Goal: Task Accomplishment & Management: Manage account settings

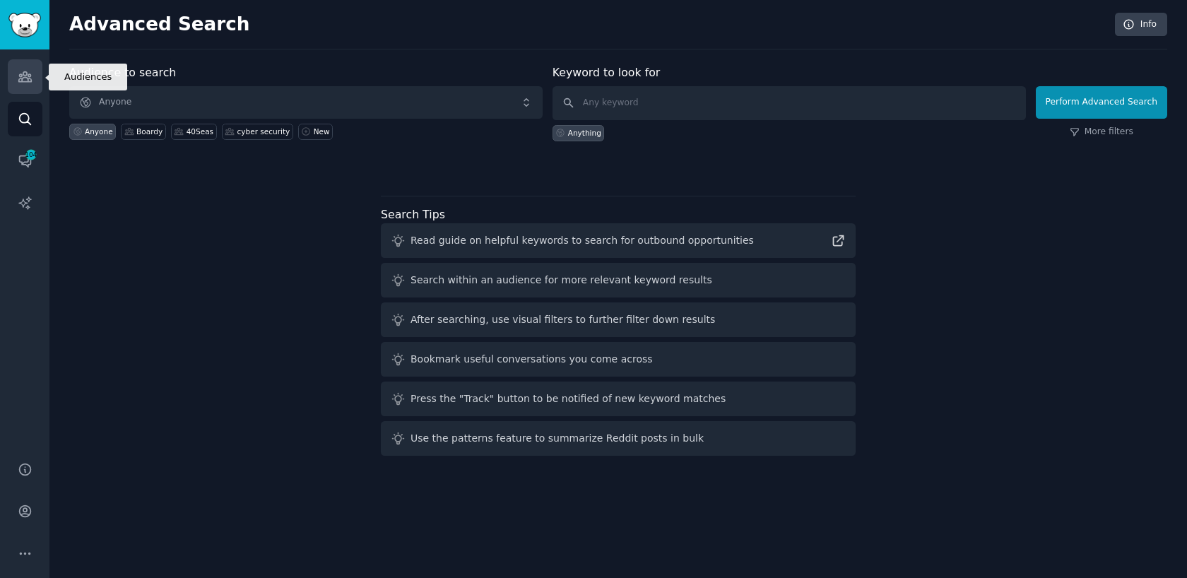
click at [33, 77] on link "Audiences" at bounding box center [25, 76] width 35 height 35
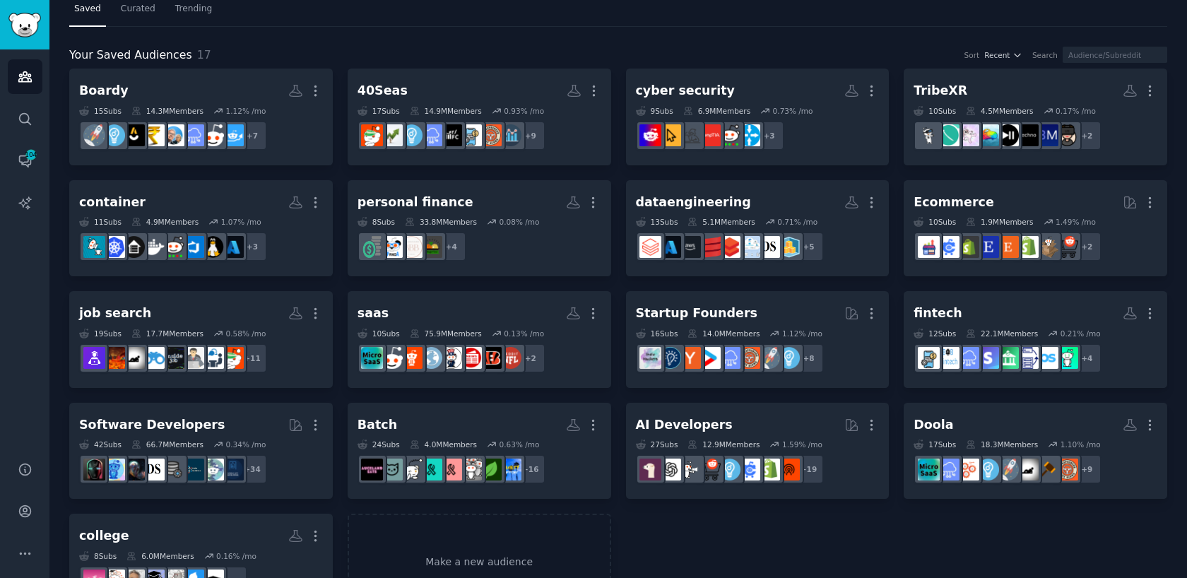
scroll to position [19, 0]
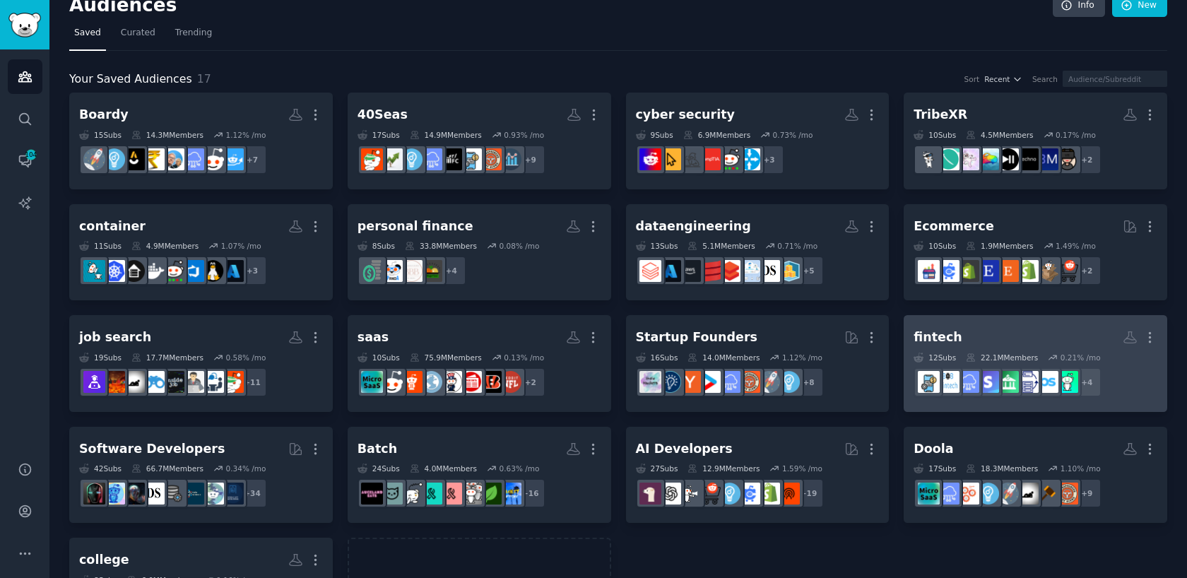
click at [967, 317] on link "fintech More 12 Sub s 22.1M Members 0.21 % /mo r/B2B_Fintech + 4" at bounding box center [1036, 363] width 264 height 97
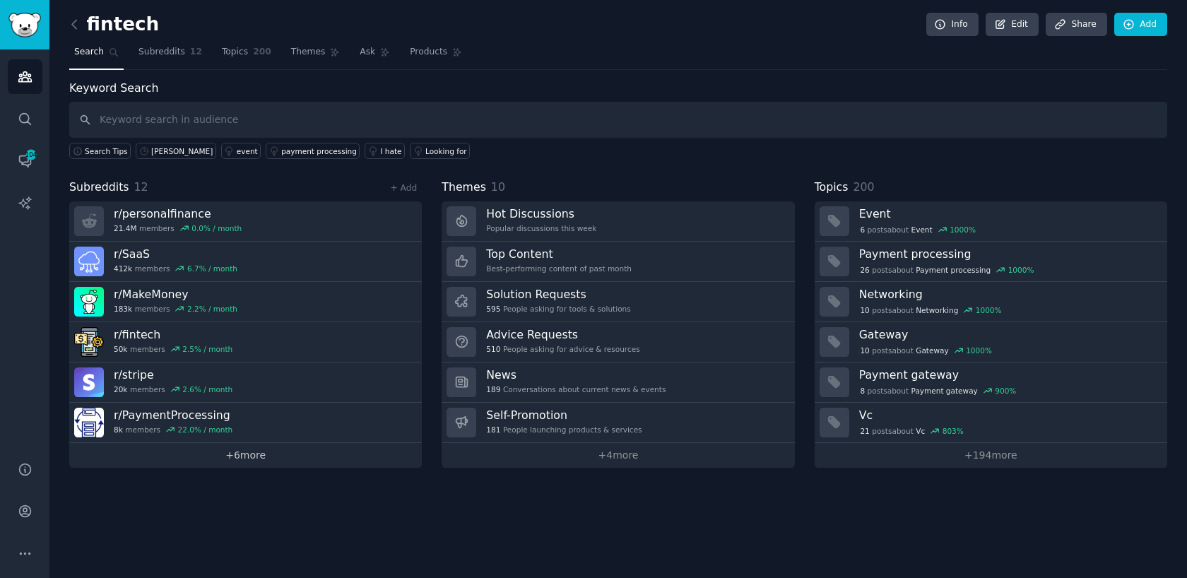
click at [243, 453] on link "+ 6 more" at bounding box center [245, 455] width 353 height 25
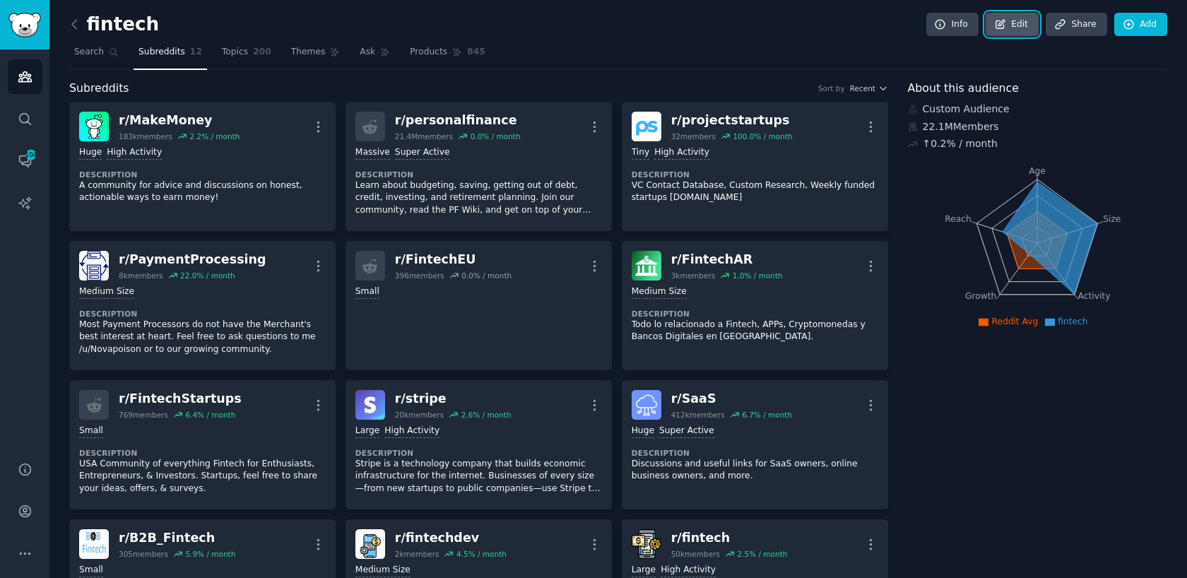
click at [1004, 30] on icon at bounding box center [1000, 24] width 13 height 13
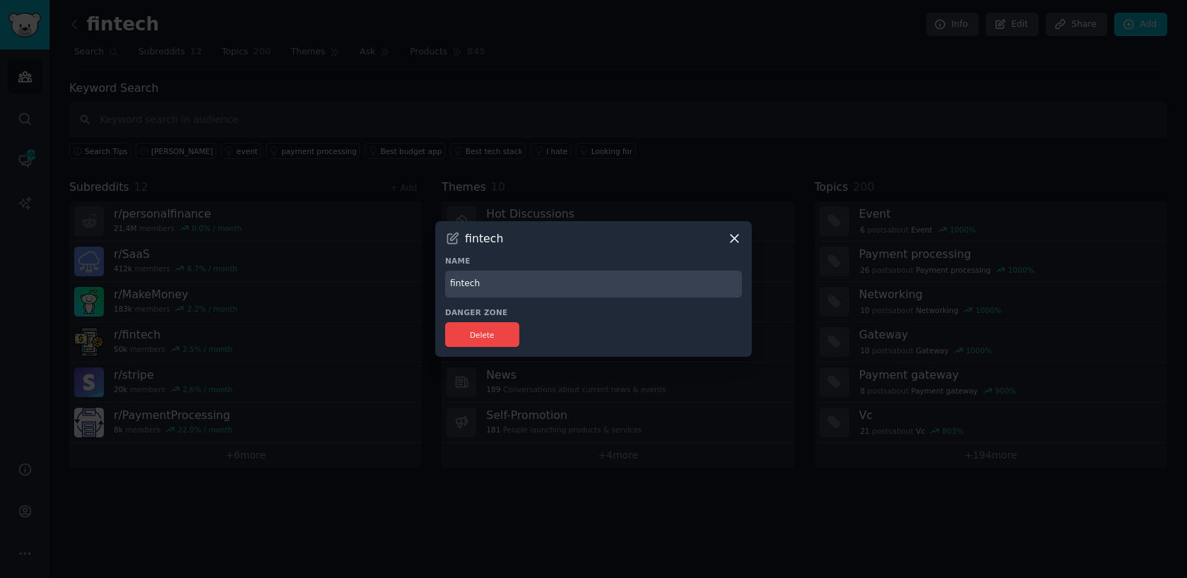
click at [737, 237] on icon at bounding box center [734, 238] width 15 height 15
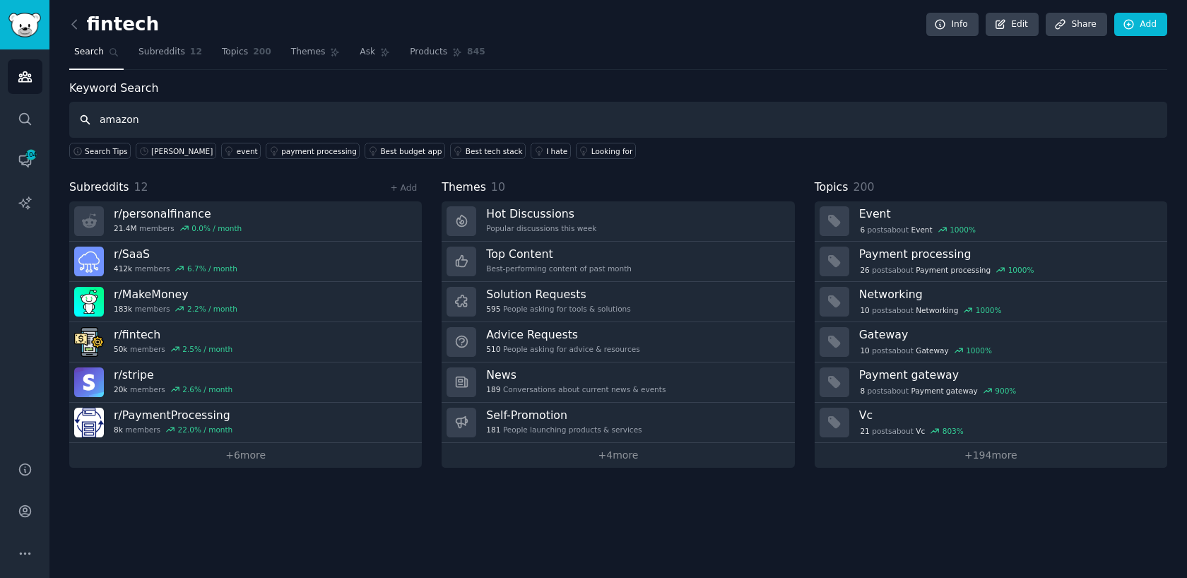
type input "amazong"
click at [161, 48] on span "Subreddits" at bounding box center [162, 52] width 47 height 13
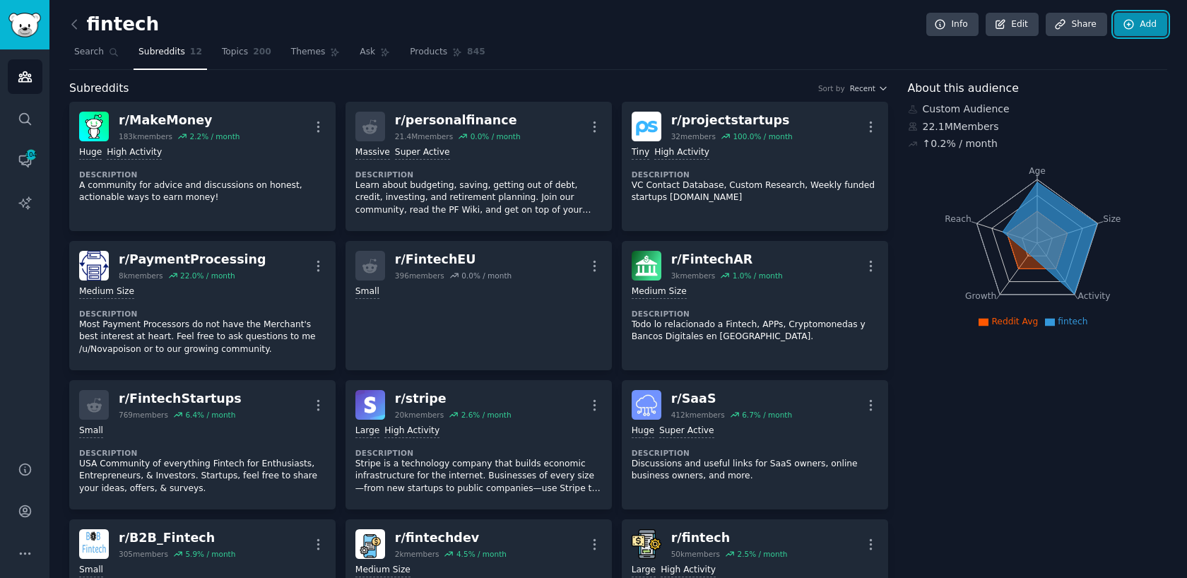
click at [1132, 15] on link "Add" at bounding box center [1141, 25] width 53 height 24
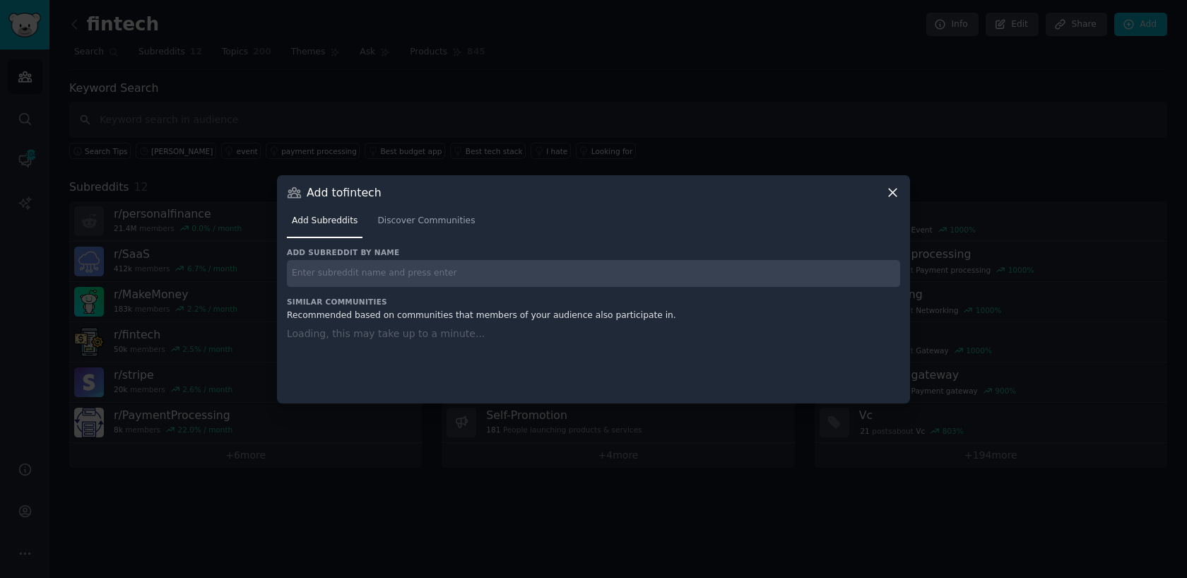
click at [506, 266] on input "text" at bounding box center [593, 274] width 613 height 28
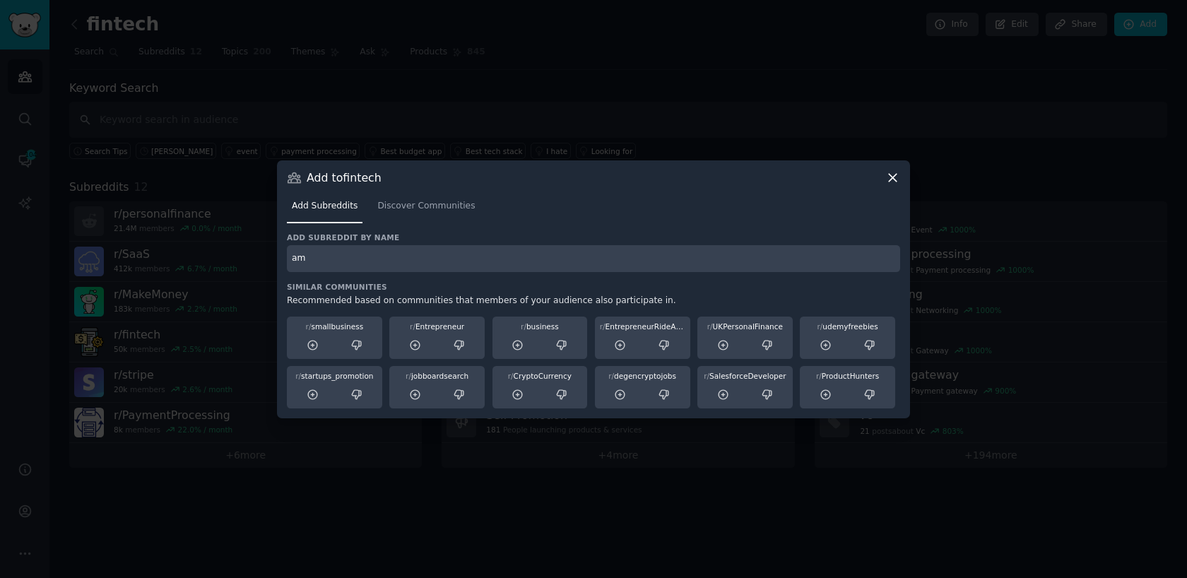
type input "a"
type input "chargeback"
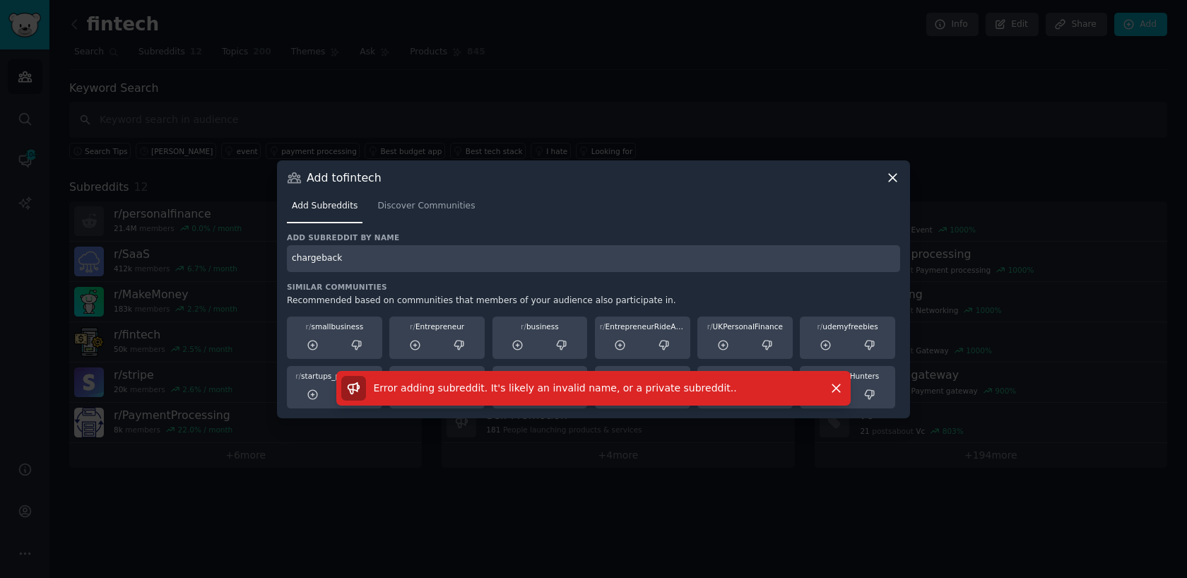
click at [665, 265] on input "chargeback" at bounding box center [593, 259] width 613 height 28
type input "amazon"
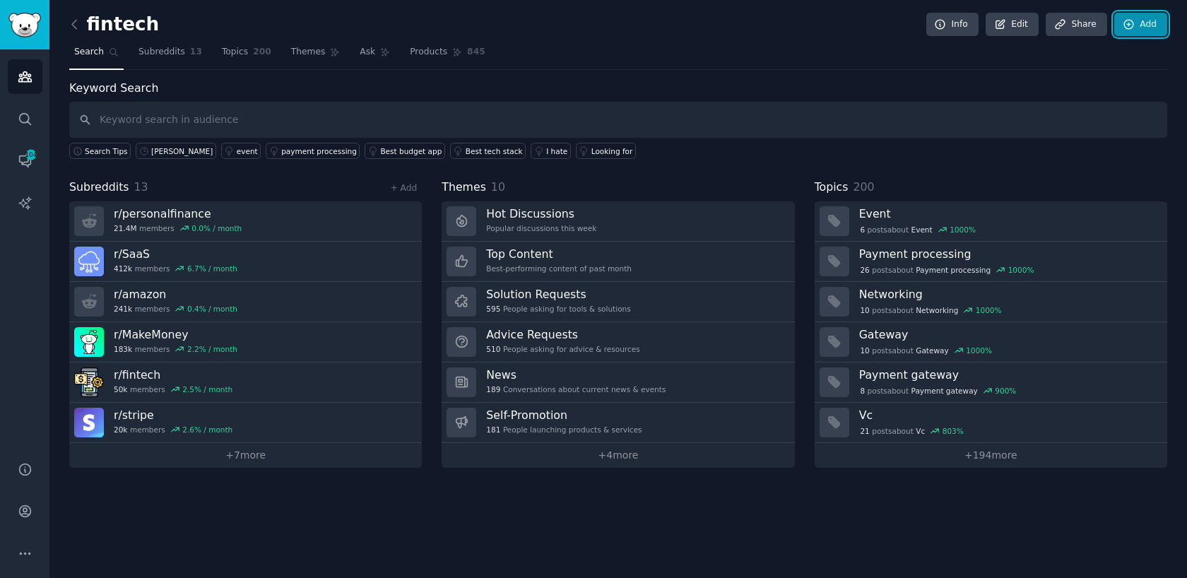
click at [1151, 24] on link "Add" at bounding box center [1141, 25] width 53 height 24
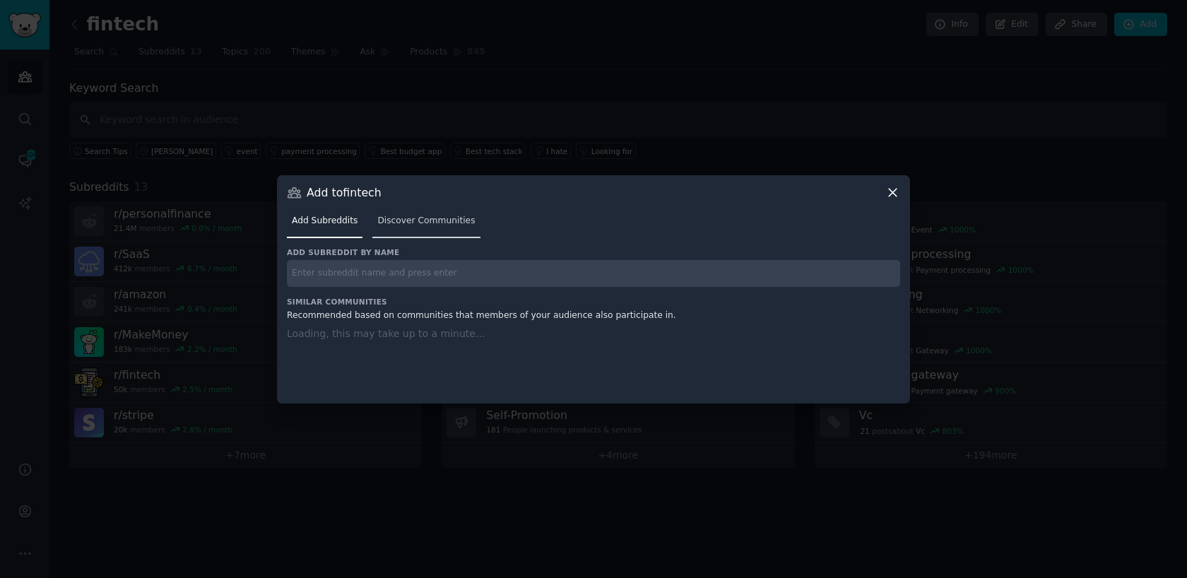
click at [423, 235] on link "Discover Communities" at bounding box center [425, 224] width 107 height 29
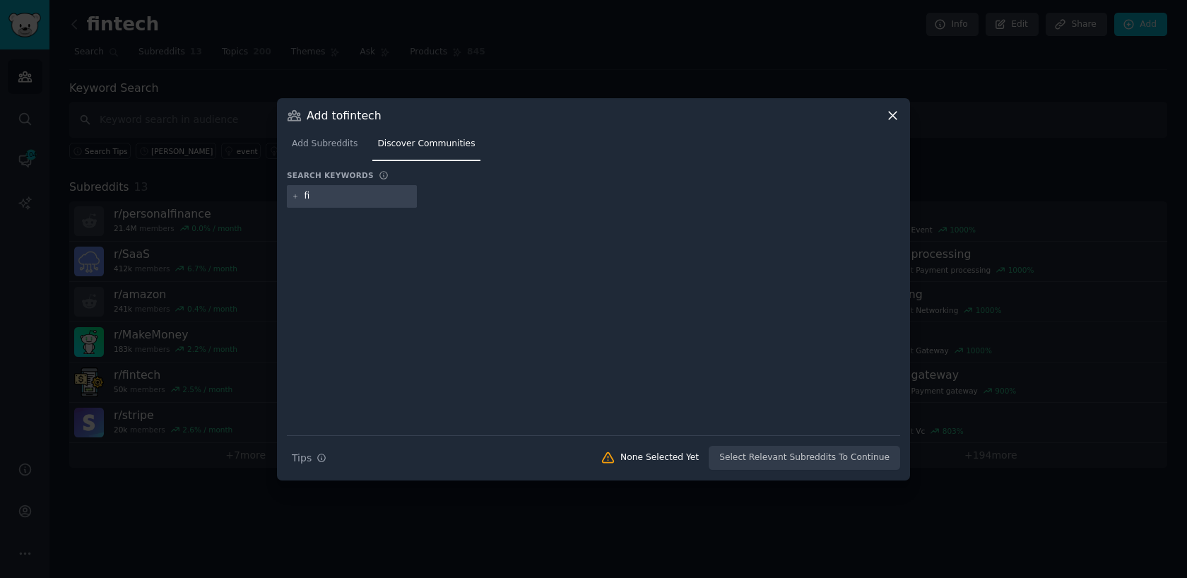
type input "f"
type input "amazon"
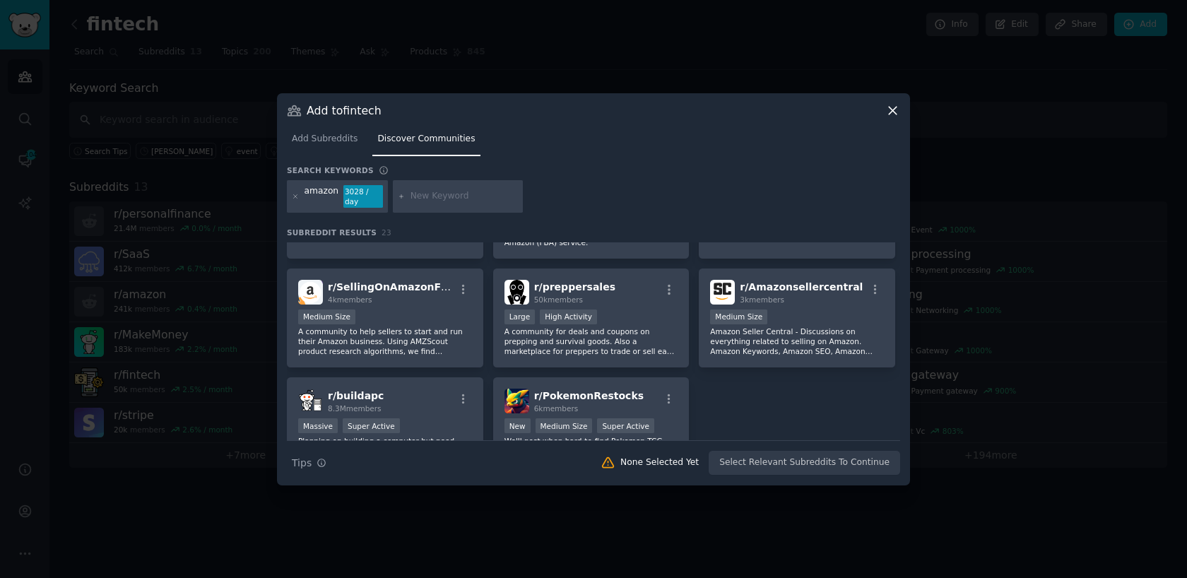
scroll to position [624, 0]
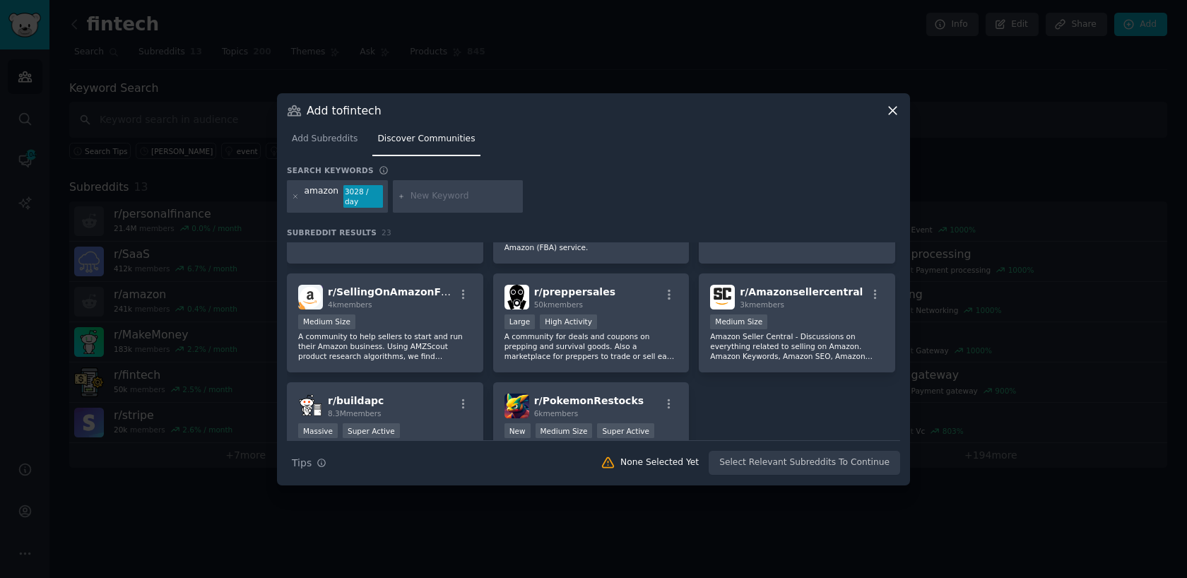
click at [428, 200] on input "text" at bounding box center [464, 196] width 107 height 13
type input "fullfilment"
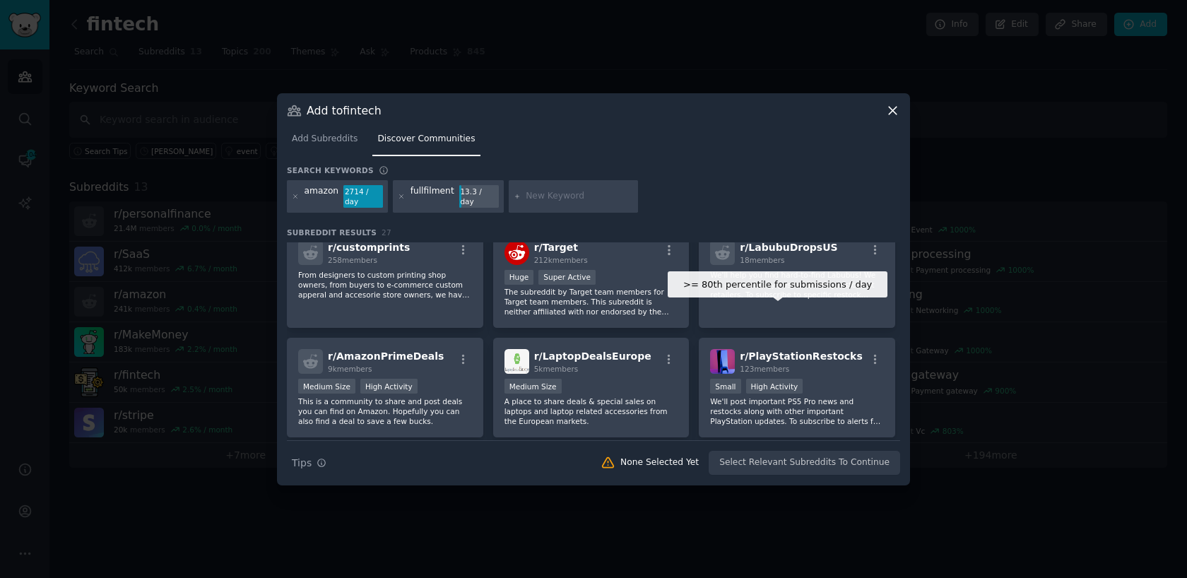
scroll to position [503, 0]
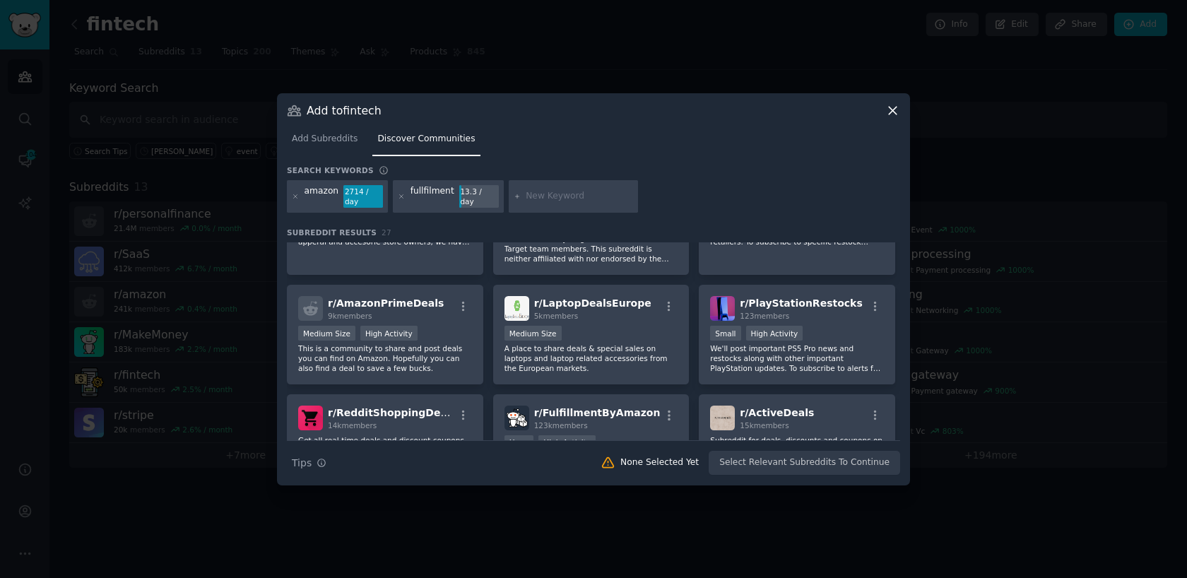
click at [527, 189] on div at bounding box center [574, 196] width 130 height 33
click at [404, 197] on div "fullfilment 13.3 / day" at bounding box center [448, 196] width 111 height 33
click at [399, 197] on icon at bounding box center [402, 197] width 8 height 8
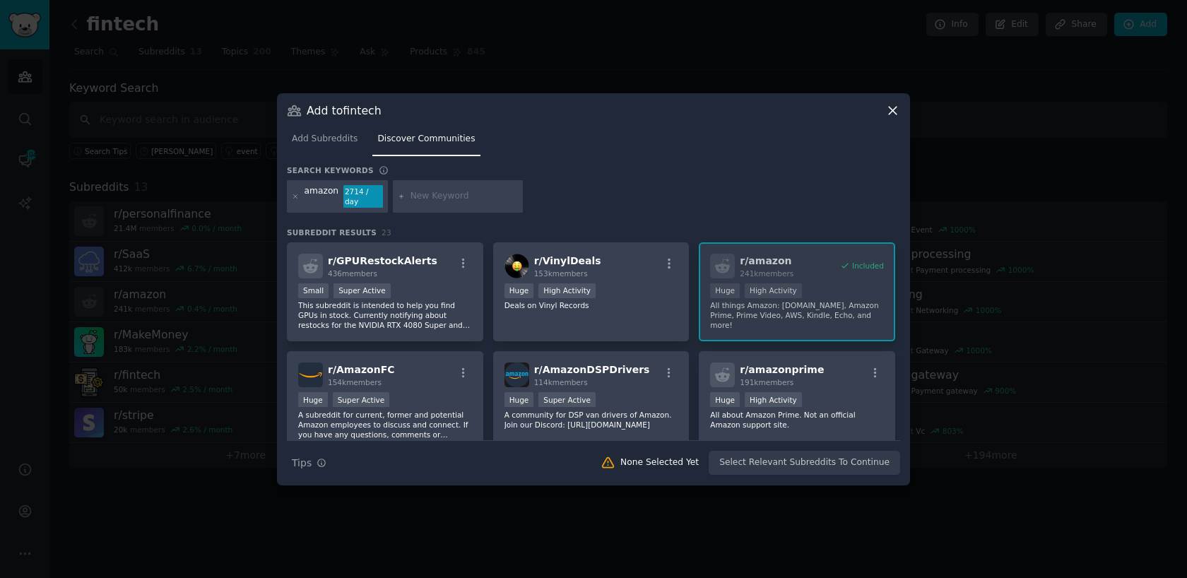
click at [416, 195] on input "text" at bounding box center [464, 196] width 107 height 13
type input "fullfillment"
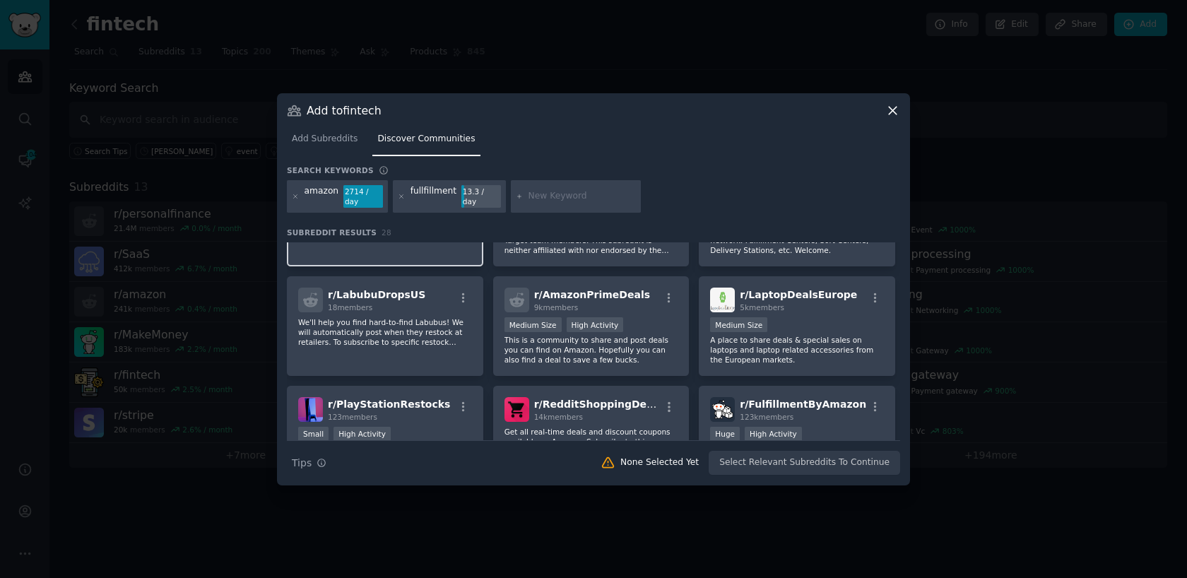
scroll to position [641, 0]
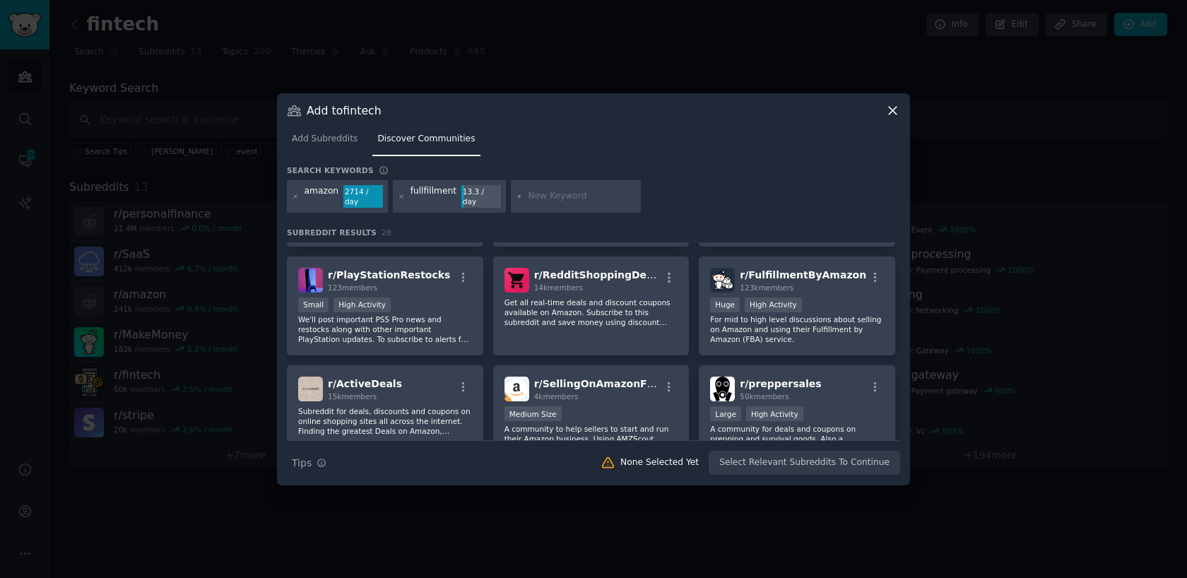
click at [898, 102] on div "Add to fintech Add Subreddits Discover Communities Search keywords amazon 2714 …" at bounding box center [593, 289] width 633 height 392
click at [888, 131] on div "Add Subreddits Discover Communities" at bounding box center [593, 142] width 613 height 48
click at [893, 118] on icon at bounding box center [893, 110] width 15 height 15
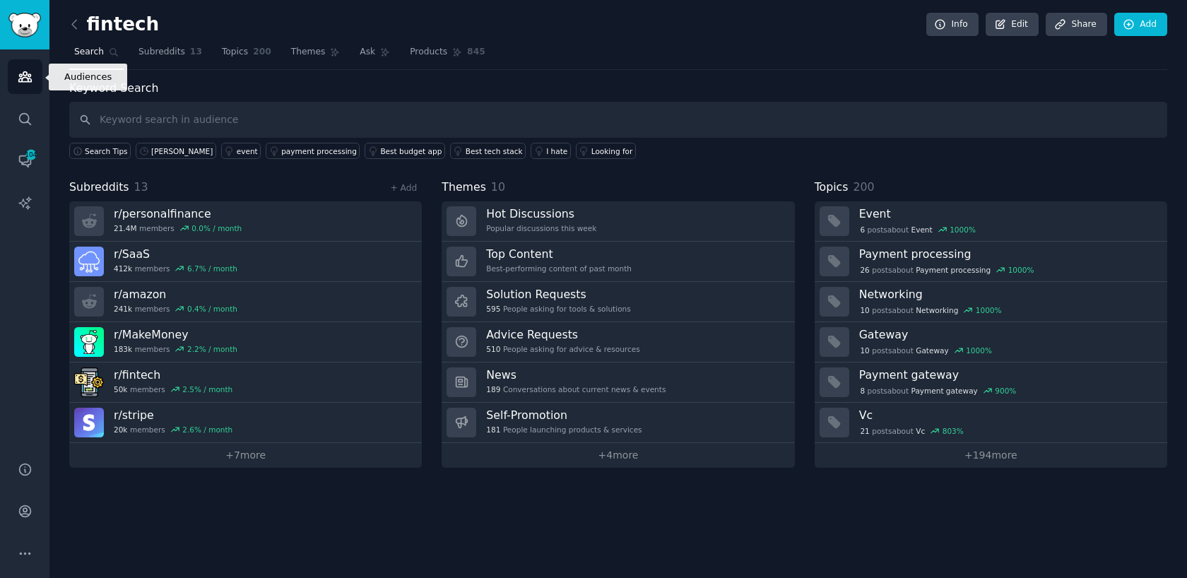
click at [34, 77] on link "Audiences" at bounding box center [25, 76] width 35 height 35
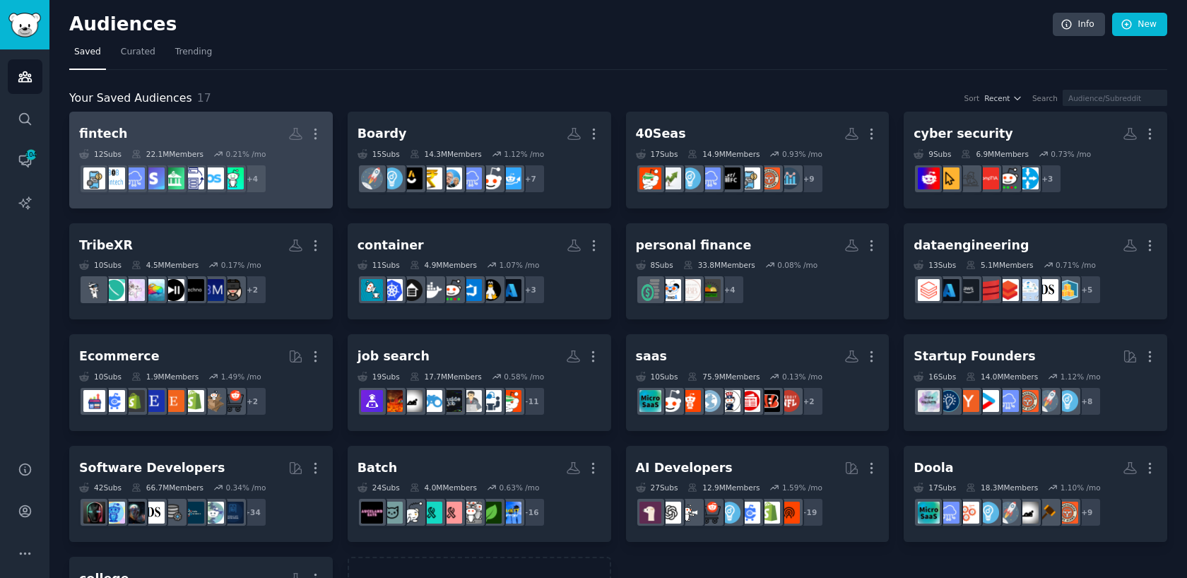
click at [230, 125] on h2 "fintech More" at bounding box center [201, 134] width 244 height 25
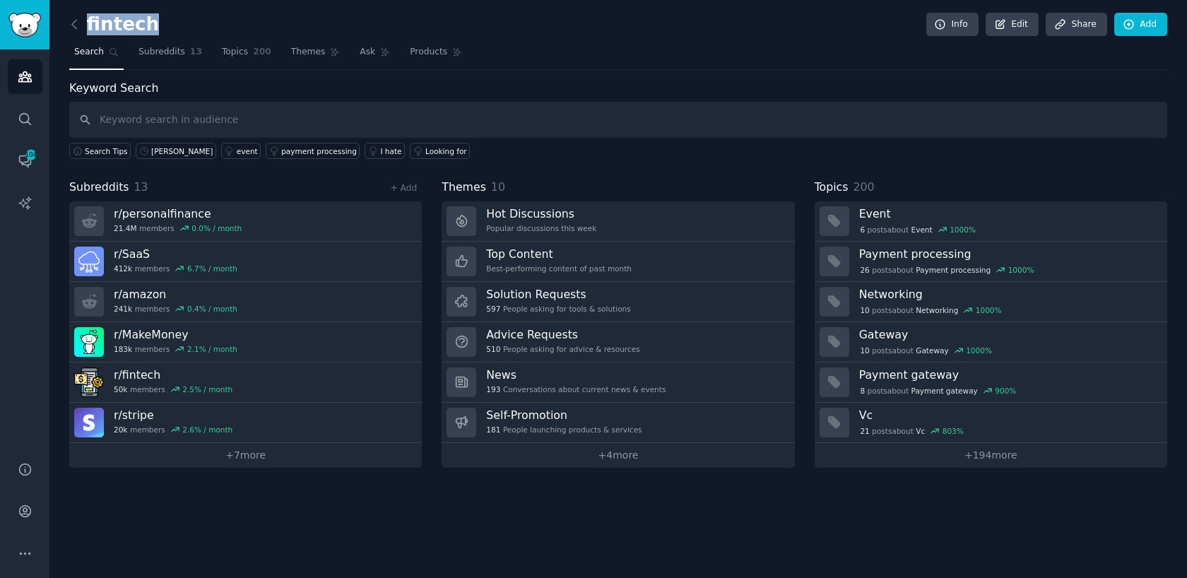
drag, startPoint x: 158, startPoint y: 26, endPoint x: 143, endPoint y: 28, distance: 14.9
click at [143, 28] on div "fintech Info Edit Share Add" at bounding box center [618, 27] width 1098 height 29
click at [225, 466] on link "+ 7 more" at bounding box center [245, 455] width 353 height 25
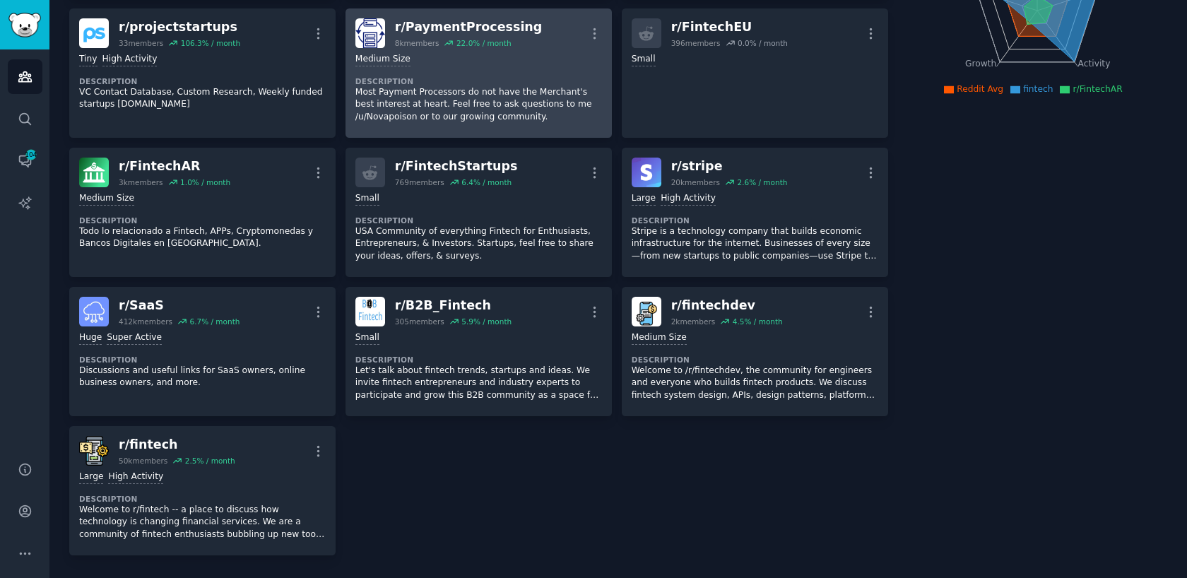
scroll to position [246, 0]
